Goal: Contribute content: Add original content to the website for others to see

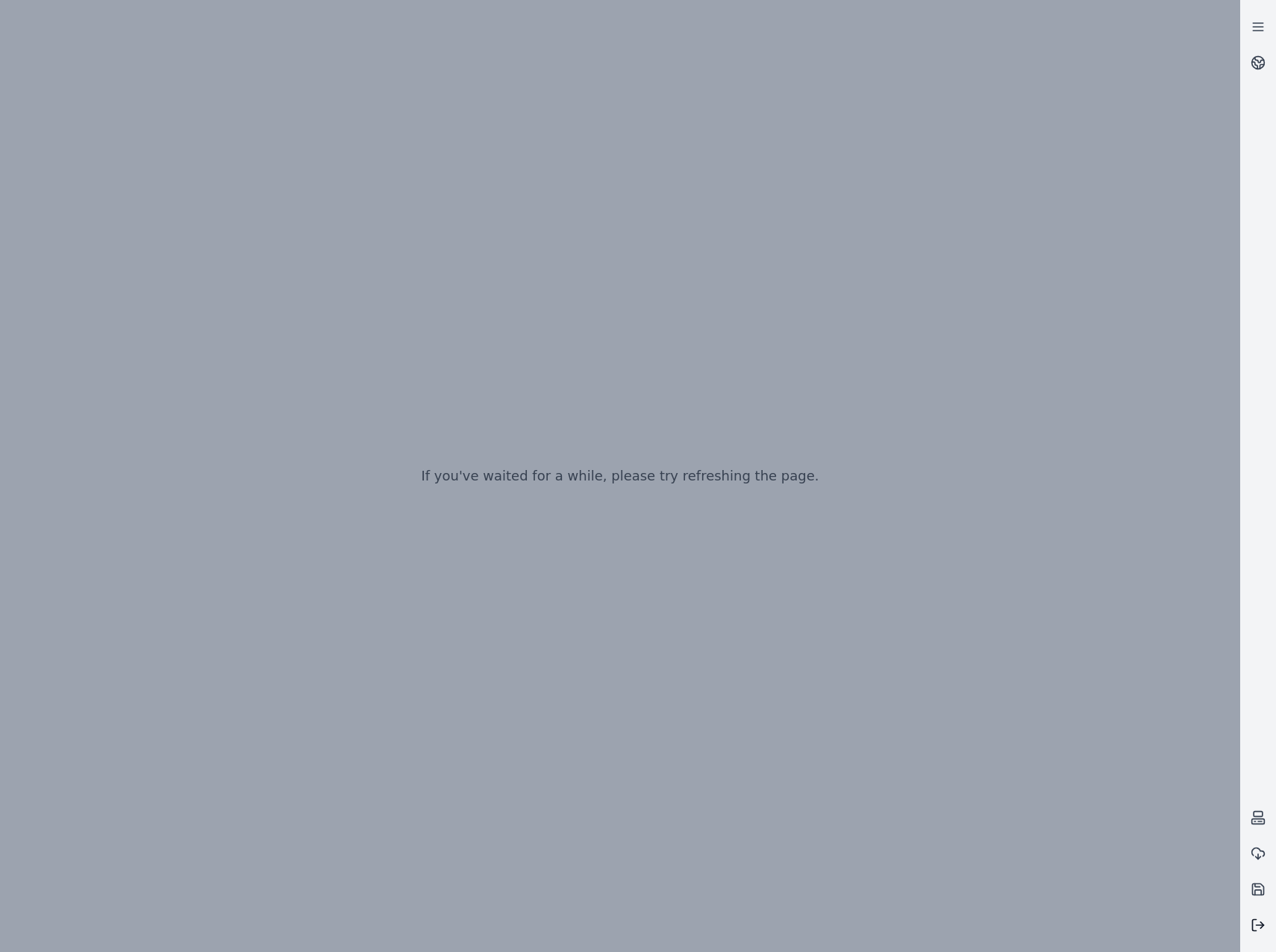
click at [1256, 924] on icon at bounding box center [1258, 924] width 15 height 15
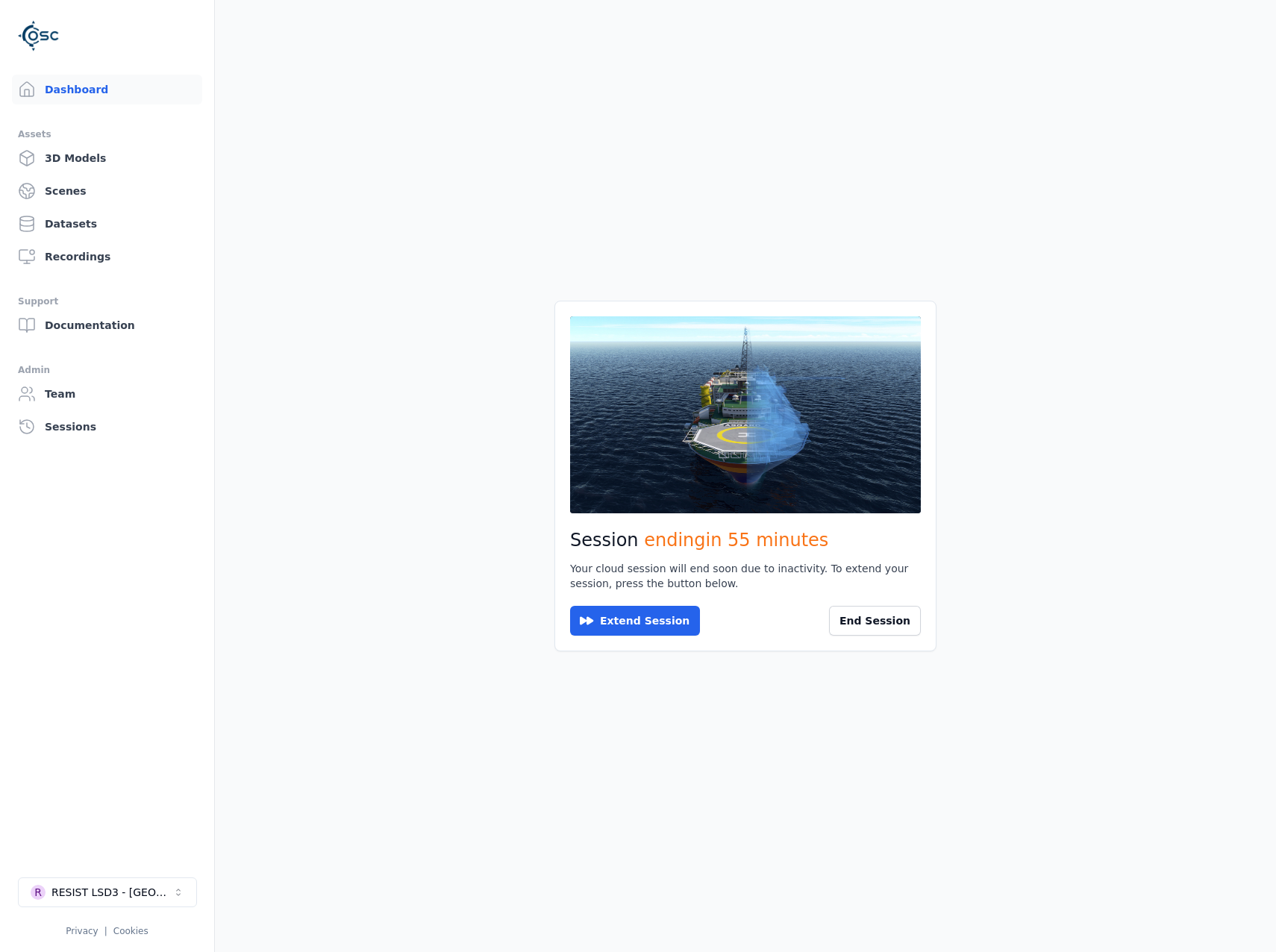
click at [1033, 326] on main "Session ending in 55 minutes Your cloud session will end soon due to inactivity…" at bounding box center [745, 476] width 1061 height 952
click at [130, 218] on link "Datasets" at bounding box center [107, 224] width 190 height 30
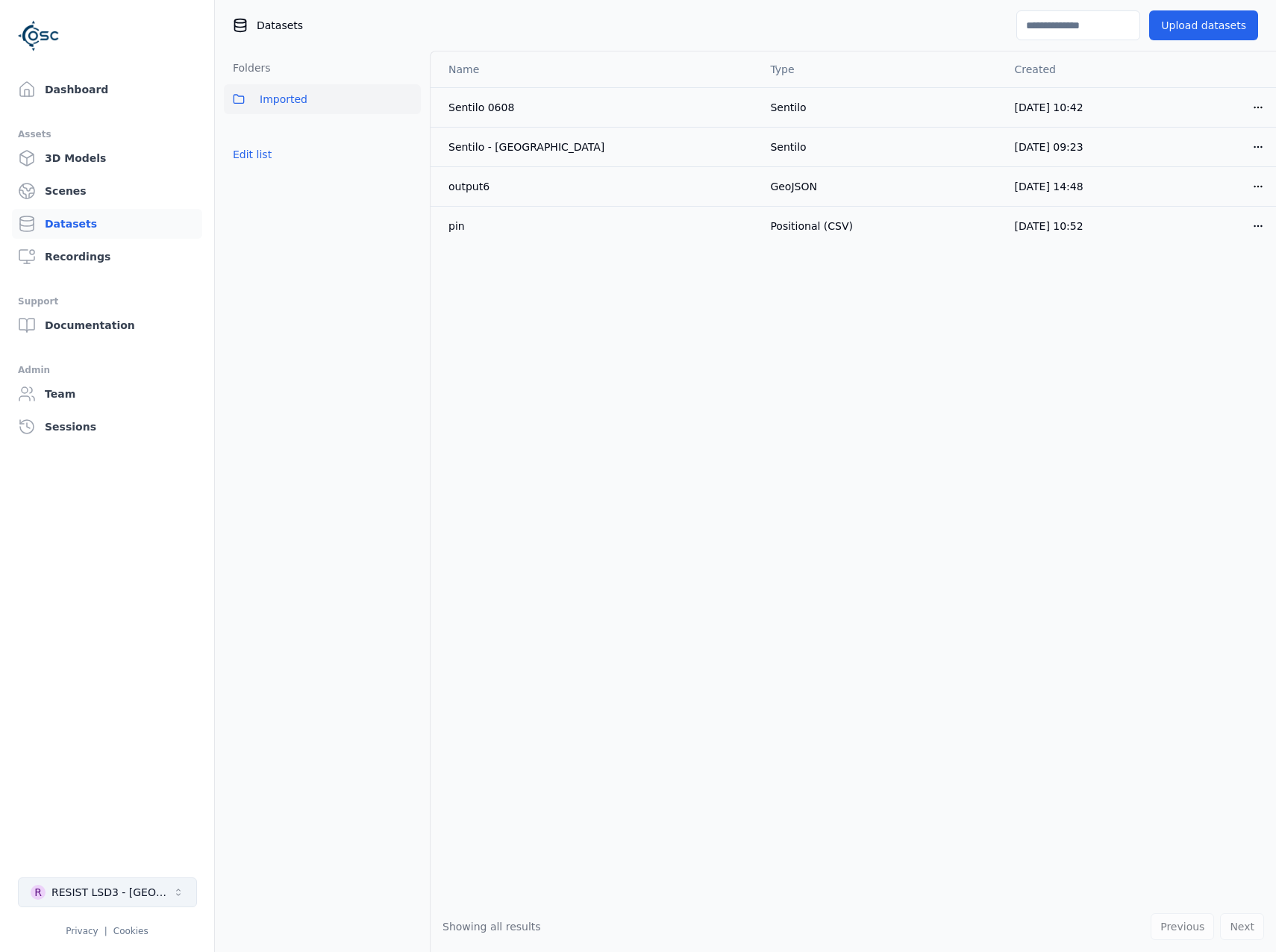
click at [131, 878] on button "R RESIST LSD3 - [GEOGRAPHIC_DATA]" at bounding box center [108, 893] width 179 height 30
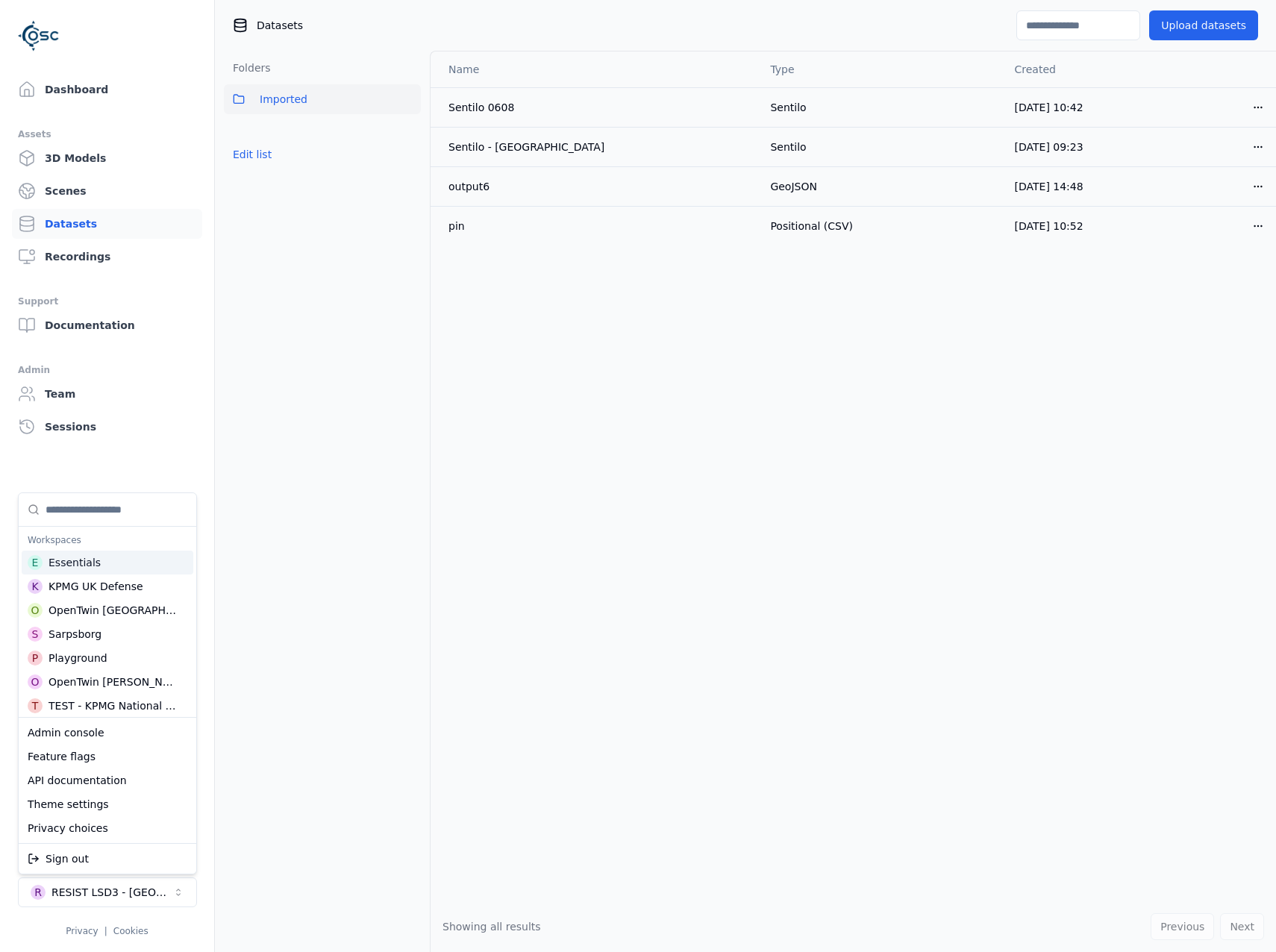
click at [99, 518] on input "Suggestions" at bounding box center [116, 509] width 142 height 32
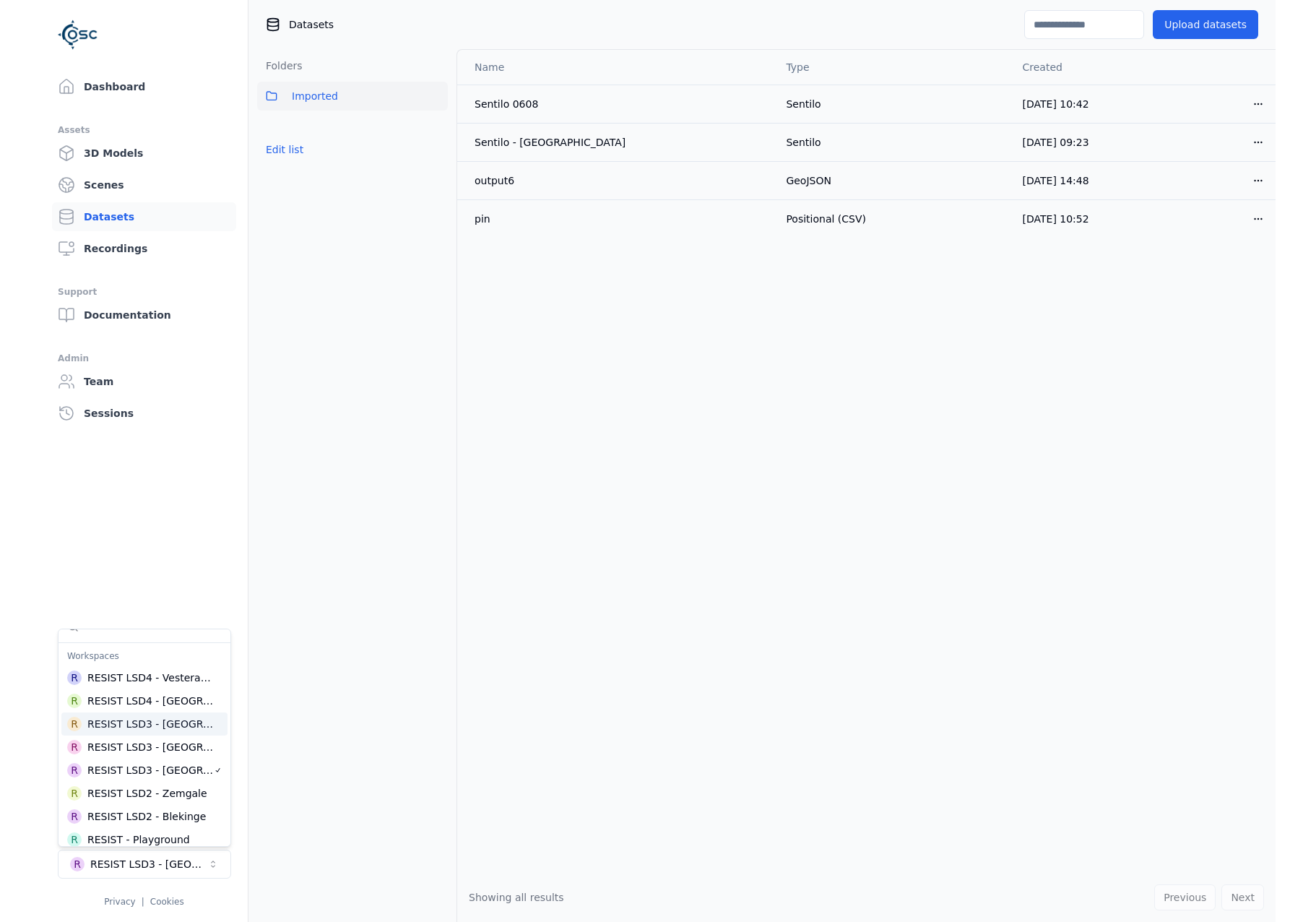
scroll to position [27, 0]
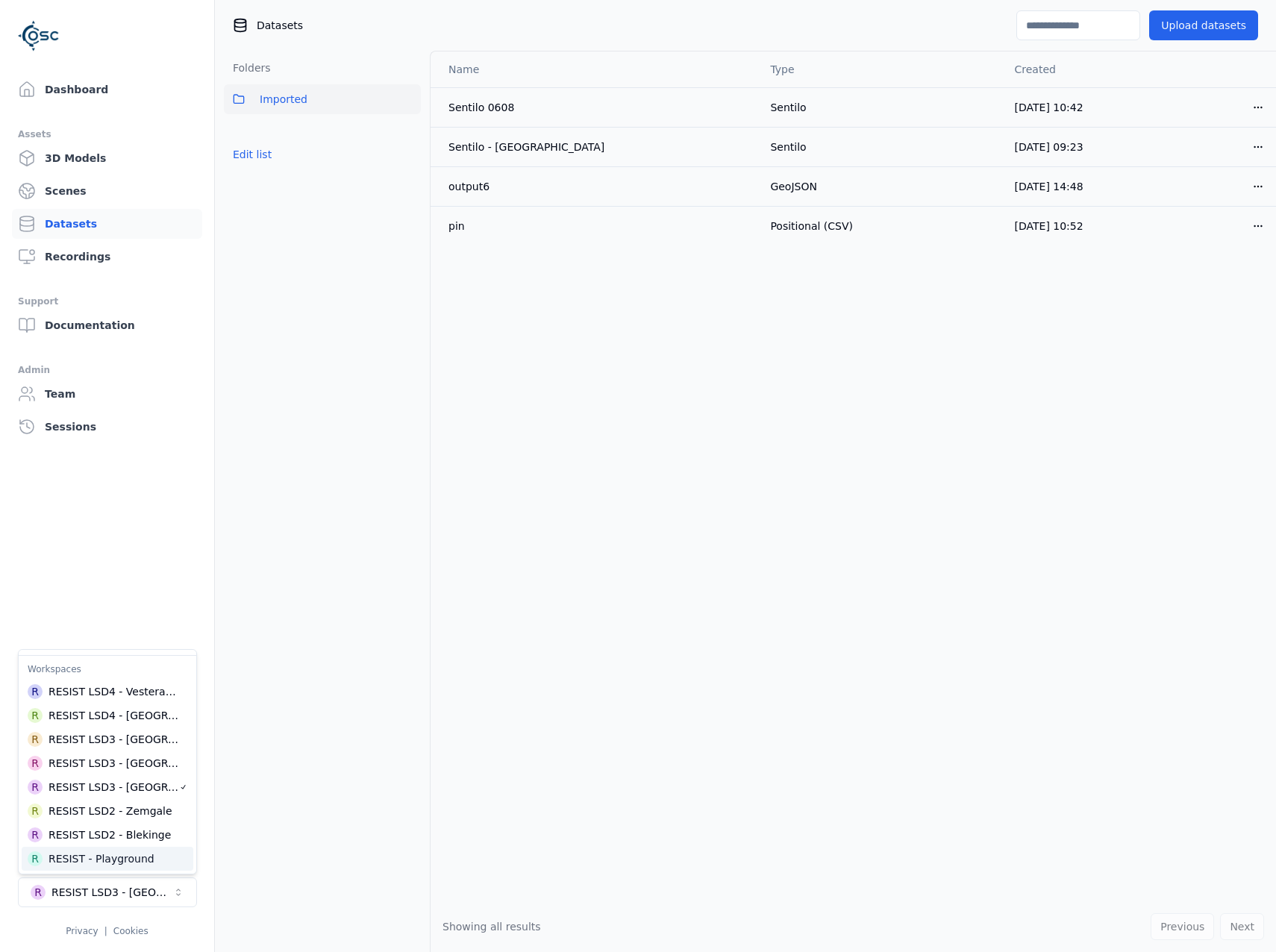
type input "******"
click at [105, 866] on div "R RESIST - Playground" at bounding box center [107, 858] width 171 height 24
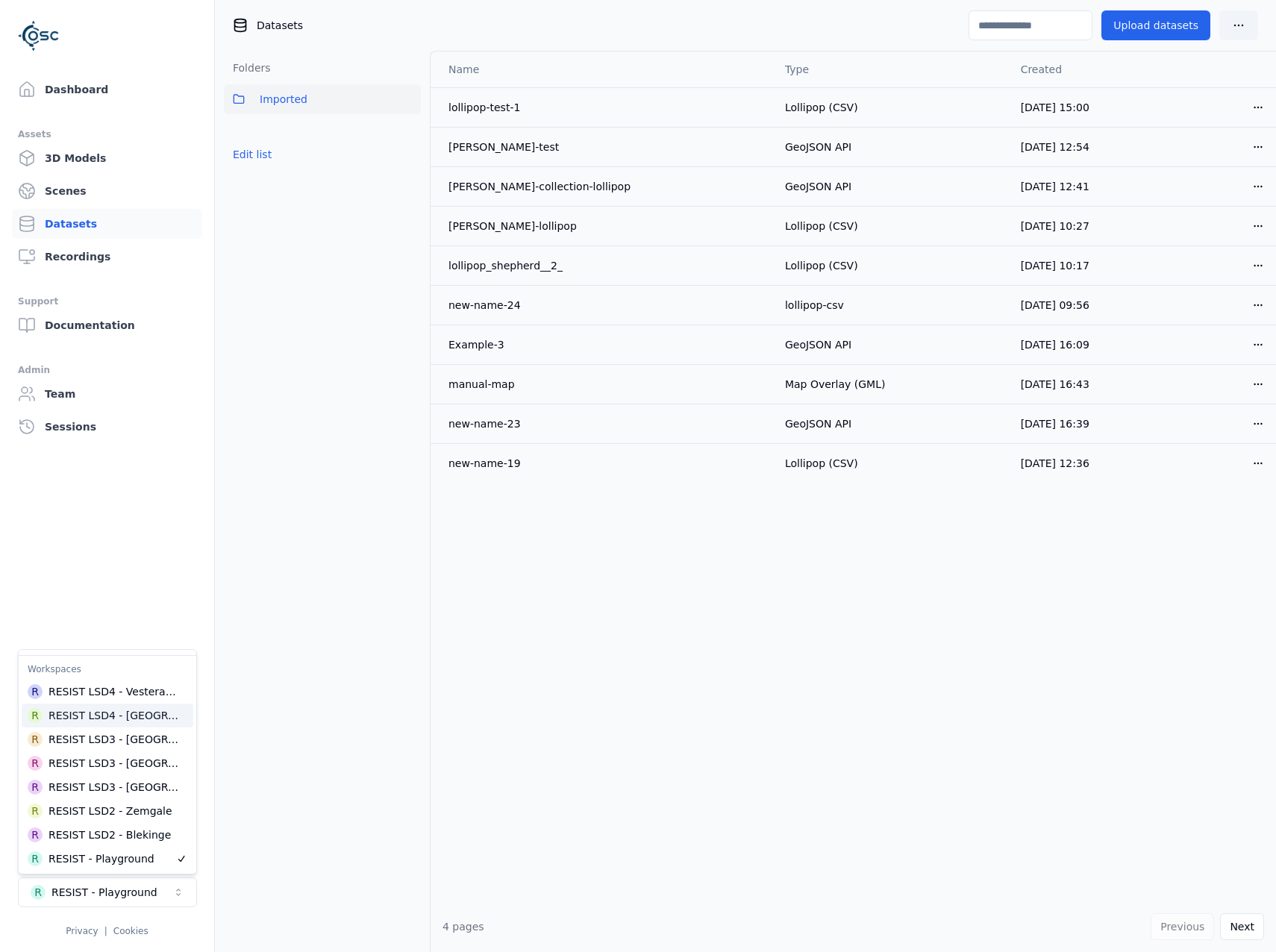
click at [1256, 107] on html "Dashboard Assets 3D Models Scenes Datasets Recordings Support Documentation Adm…" at bounding box center [638, 476] width 1276 height 952
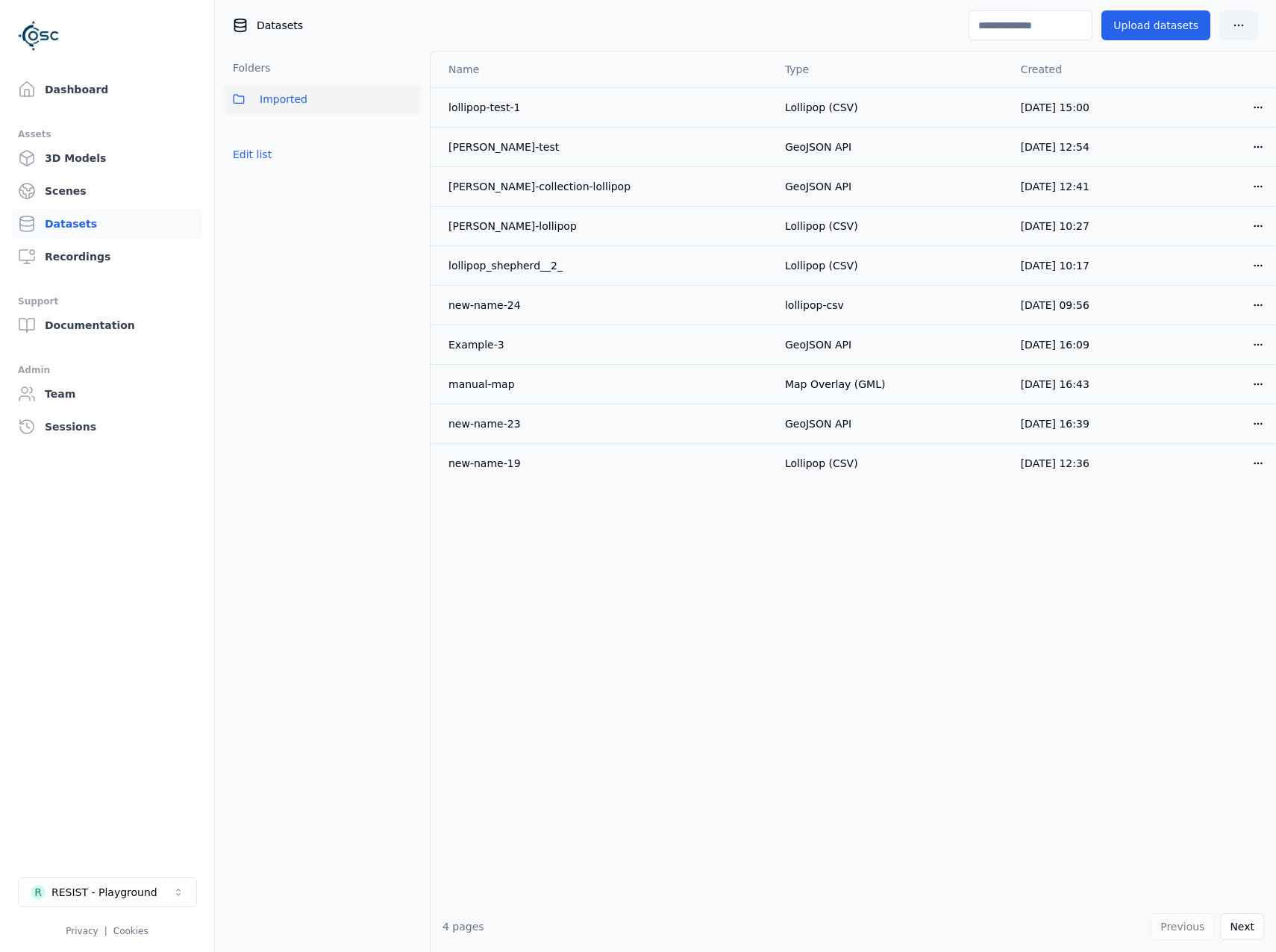
click at [1256, 107] on html "Dashboard Assets 3D Models Scenes Datasets Recordings Support Documentation Adm…" at bounding box center [638, 476] width 1276 height 952
click at [1226, 218] on div "Download" at bounding box center [1224, 212] width 88 height 24
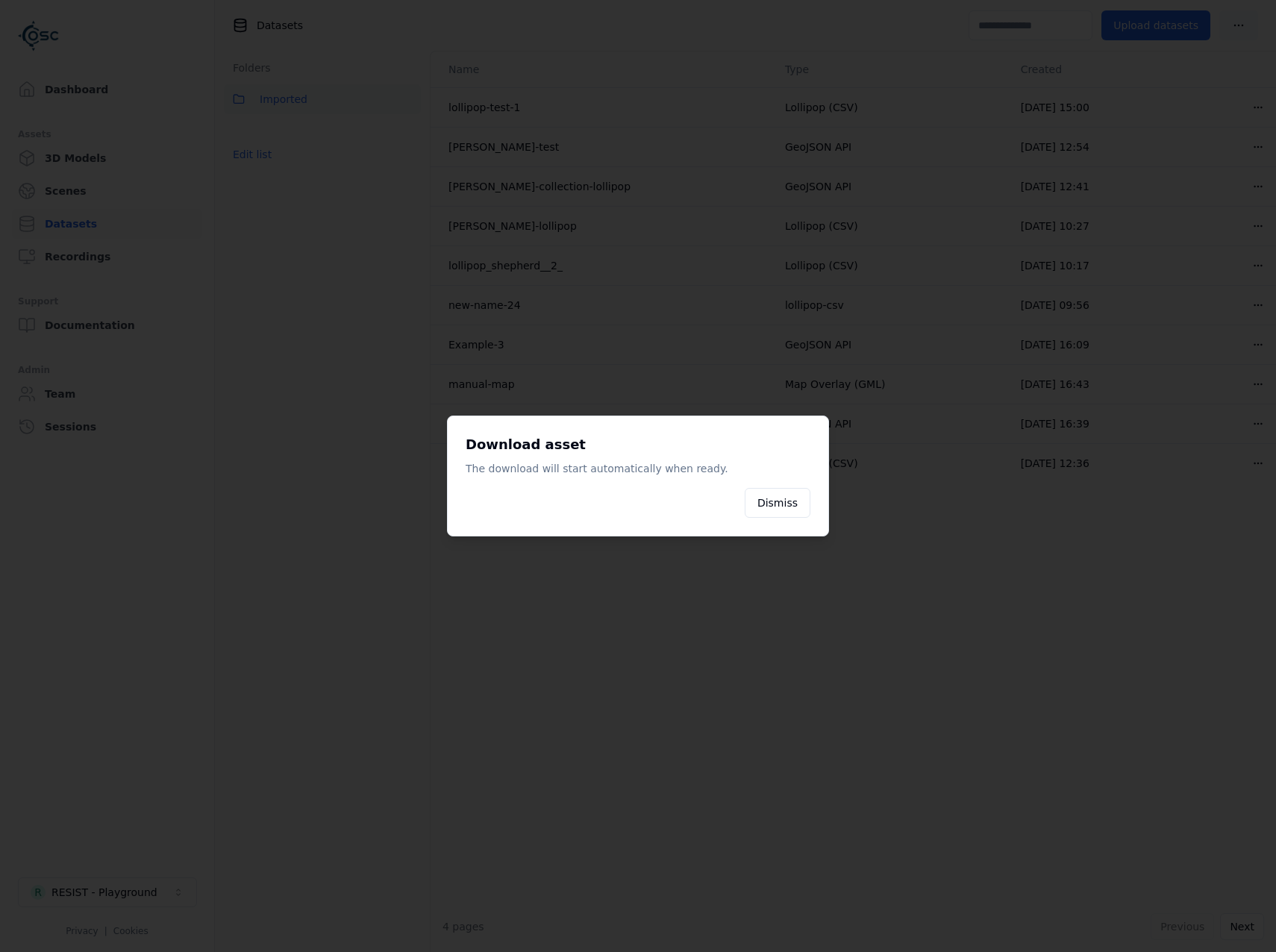
click at [914, 624] on div at bounding box center [638, 476] width 1276 height 952
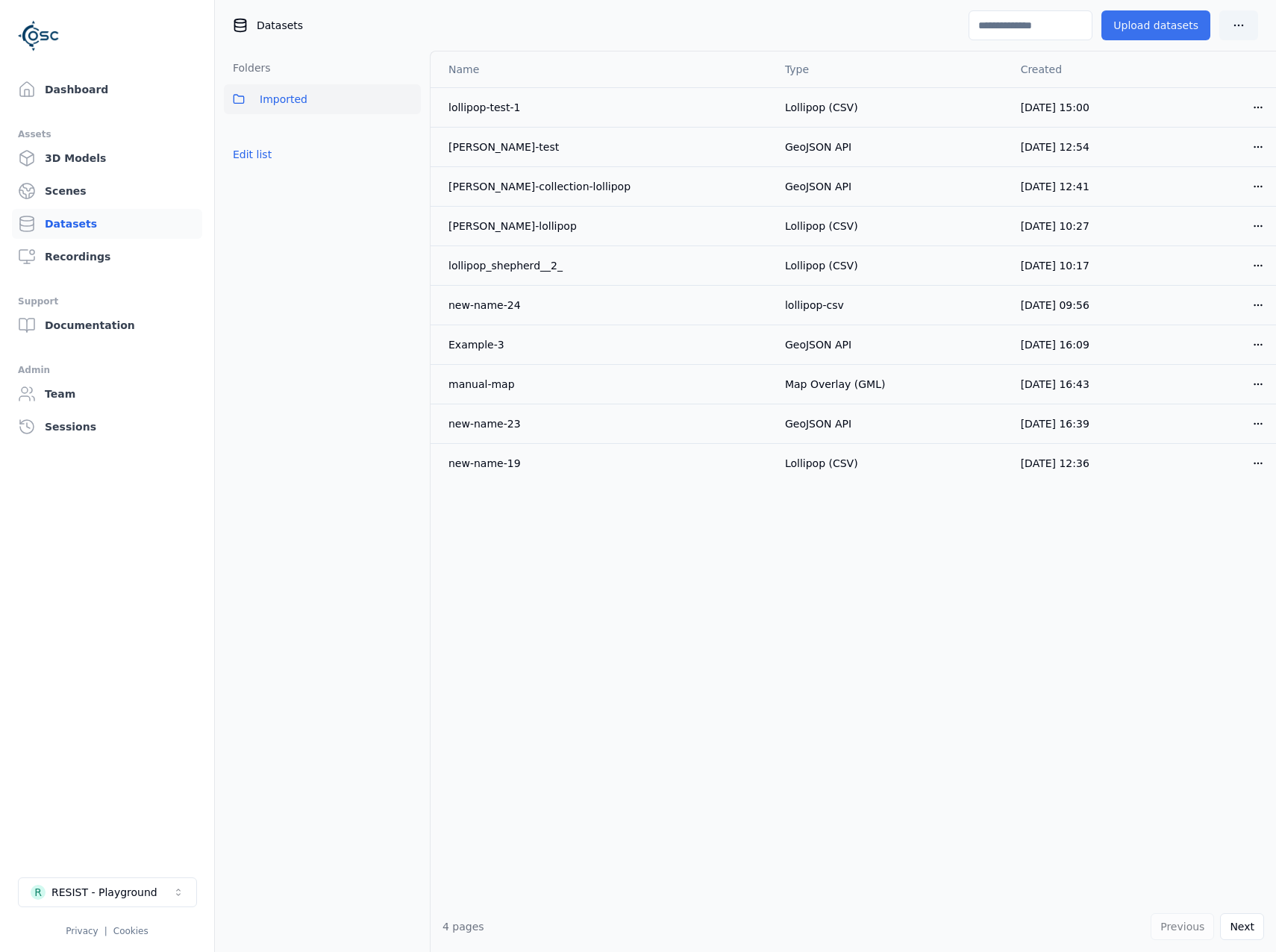
click at [1182, 33] on button "Upload datasets" at bounding box center [1155, 25] width 109 height 30
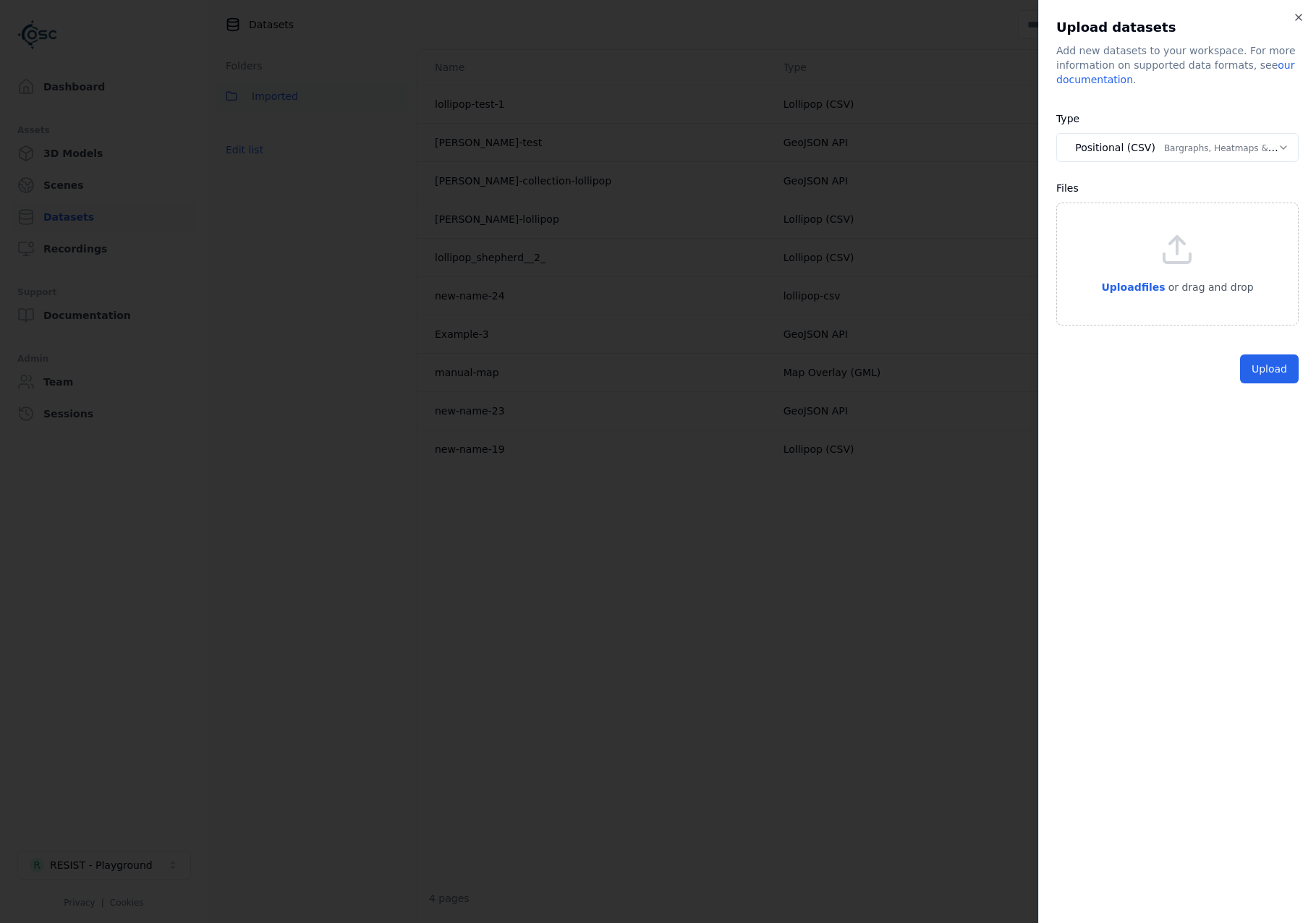
click at [1123, 152] on body "**********" at bounding box center [658, 461] width 1316 height 923
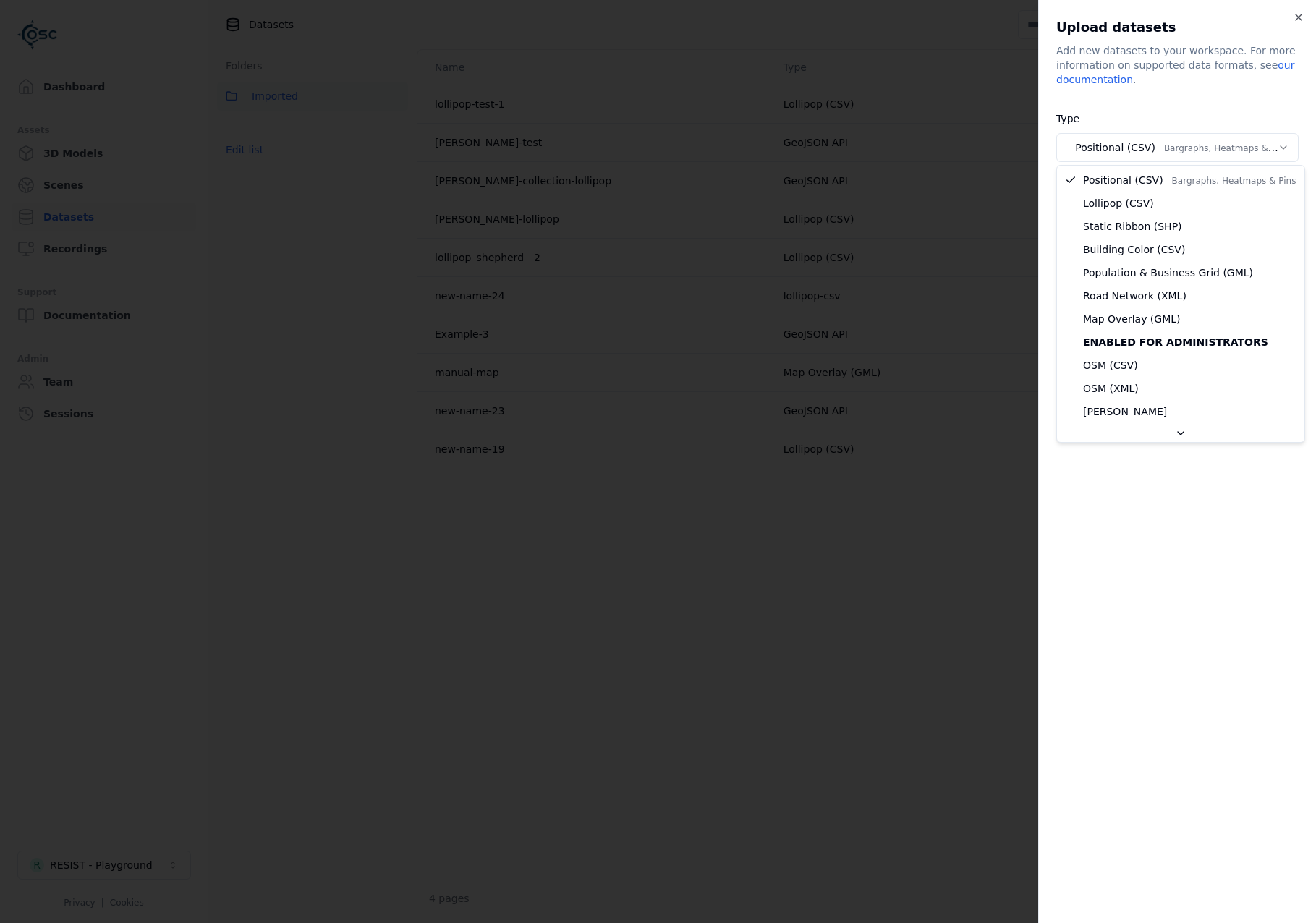
select select "********"
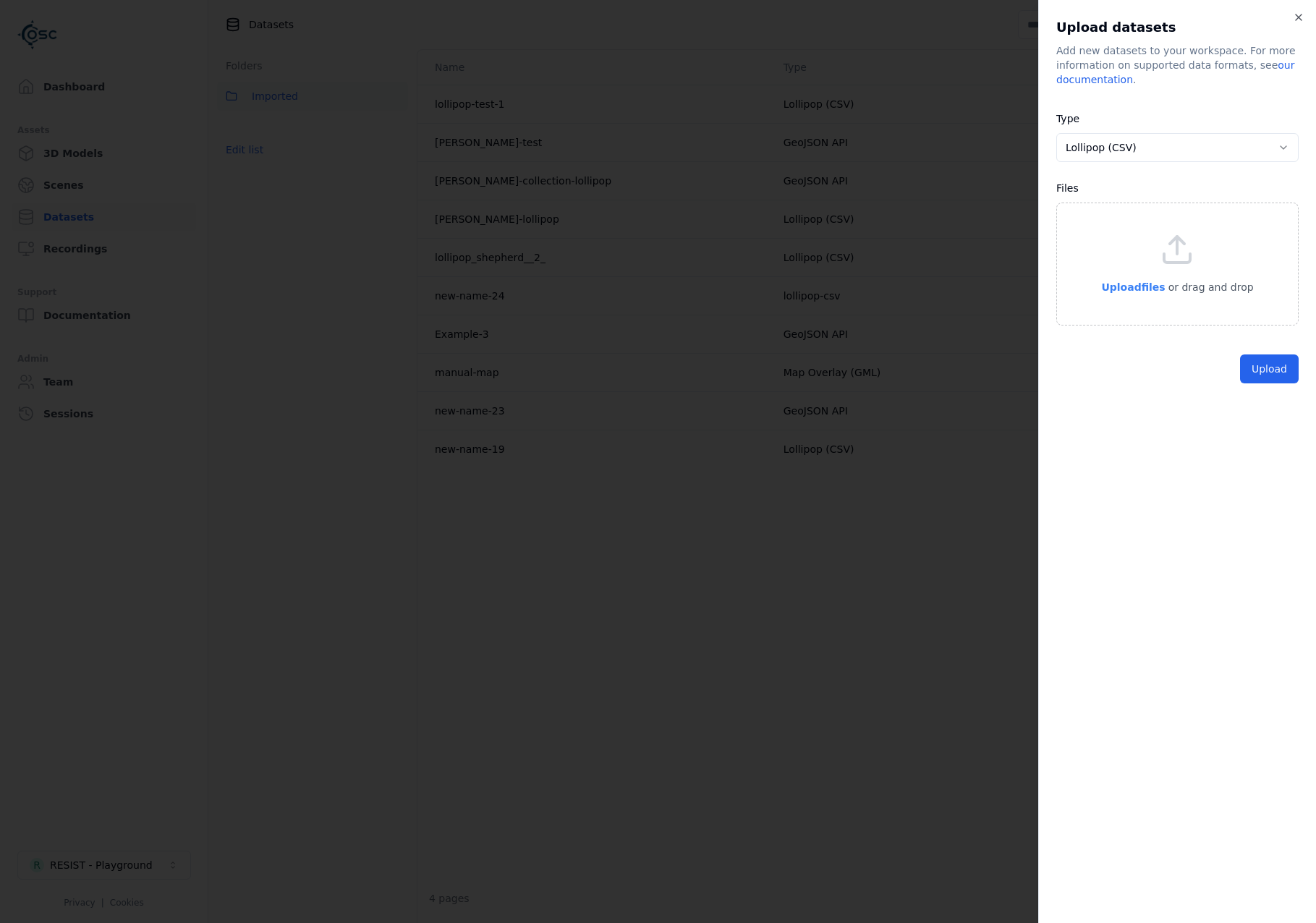
click at [1158, 287] on span "Upload files" at bounding box center [1132, 287] width 64 height 12
click at [1236, 398] on button "Upload" at bounding box center [1269, 402] width 58 height 29
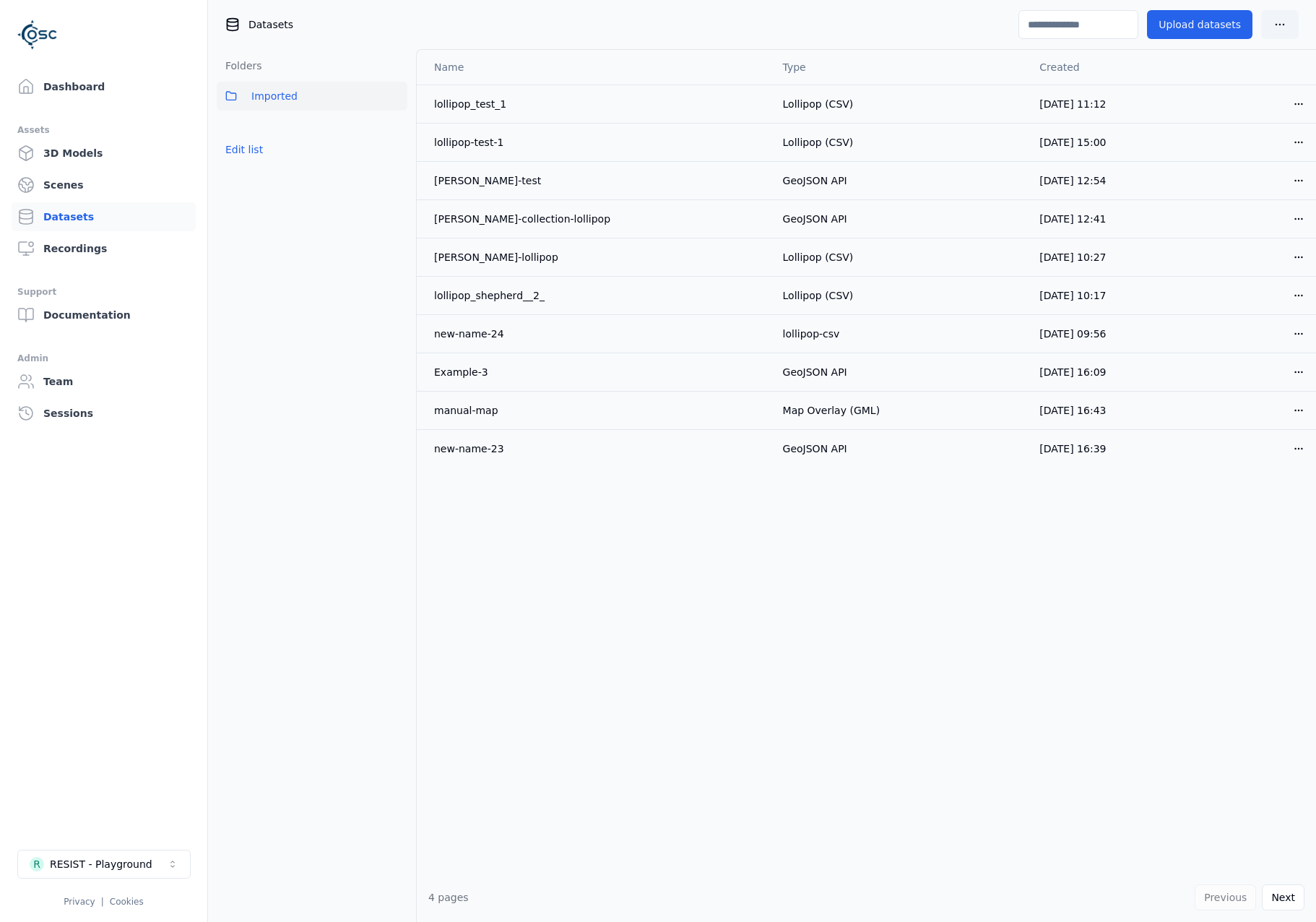
click at [799, 568] on div "Name Type Created lollipop_test_1 Lollipop (CSV) [DATE] 11:12 Open menu lollipo…" at bounding box center [866, 461] width 899 height 823
